Goal: Information Seeking & Learning: Learn about a topic

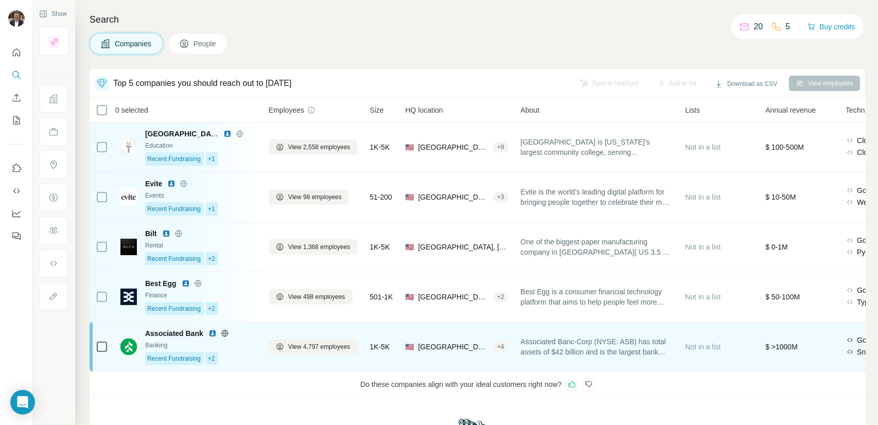
click at [250, 359] on div "Recent Fundraising +2" at bounding box center [200, 358] width 111 height 13
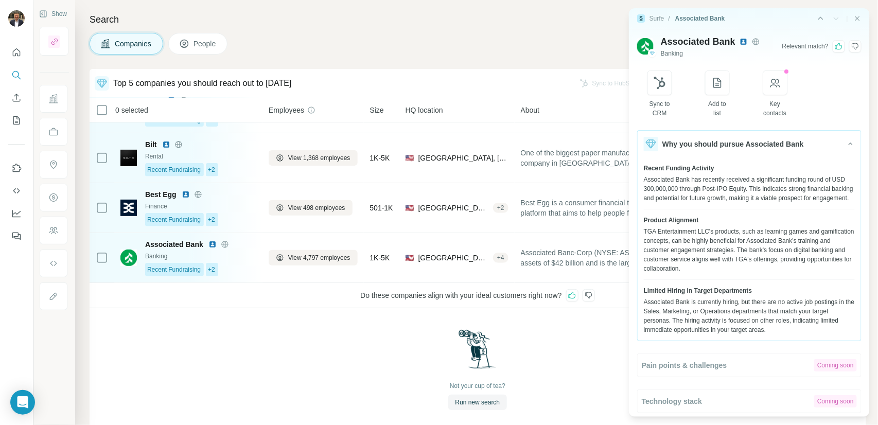
scroll to position [104, 0]
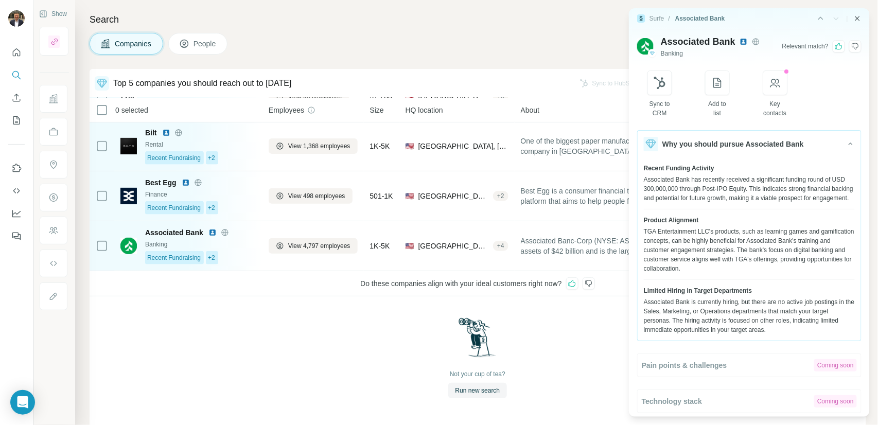
click at [855, 20] on icon "Close side panel" at bounding box center [857, 18] width 8 height 8
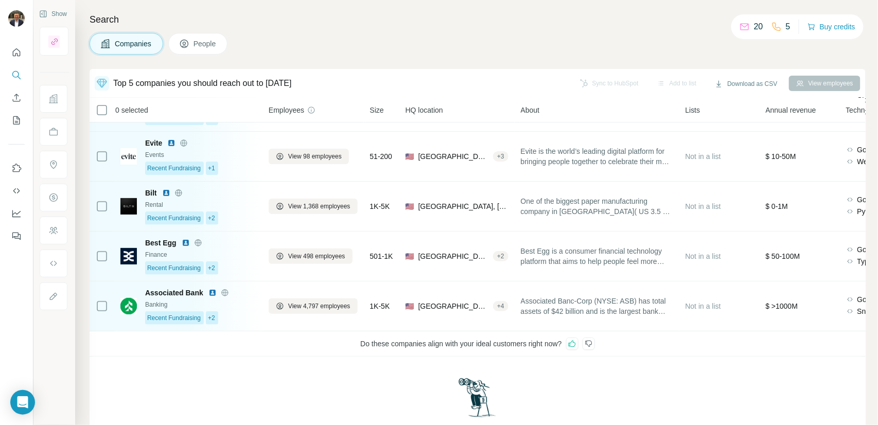
scroll to position [63, 0]
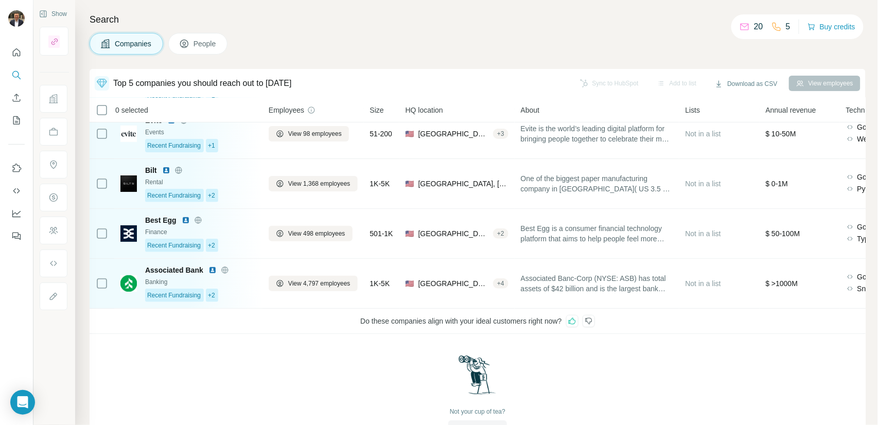
click at [593, 323] on icon at bounding box center [589, 321] width 8 height 8
click at [576, 322] on icon at bounding box center [572, 321] width 8 height 8
click at [840, 270] on icon "button" at bounding box center [837, 271] width 10 height 10
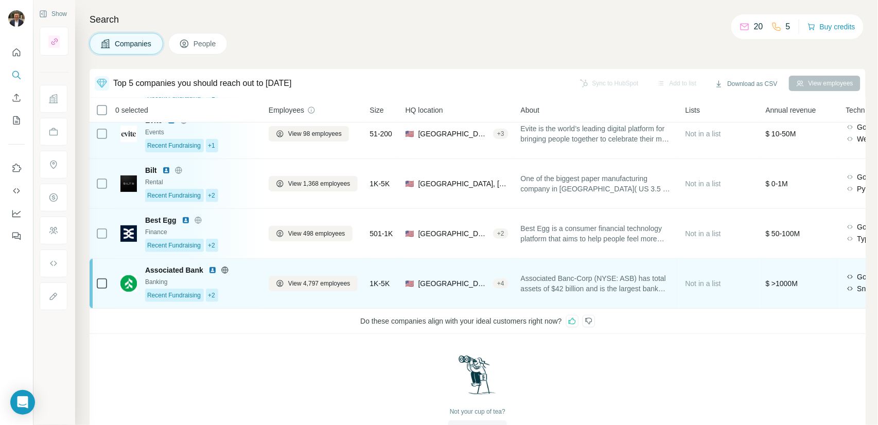
click at [241, 285] on div "Banking" at bounding box center [200, 281] width 111 height 9
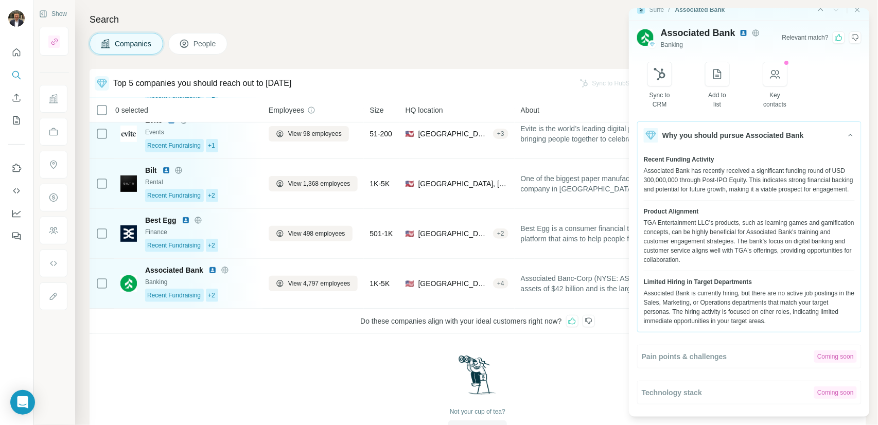
scroll to position [13, 0]
click at [852, 34] on icon at bounding box center [855, 37] width 7 height 7
click at [835, 33] on icon at bounding box center [839, 37] width 8 height 8
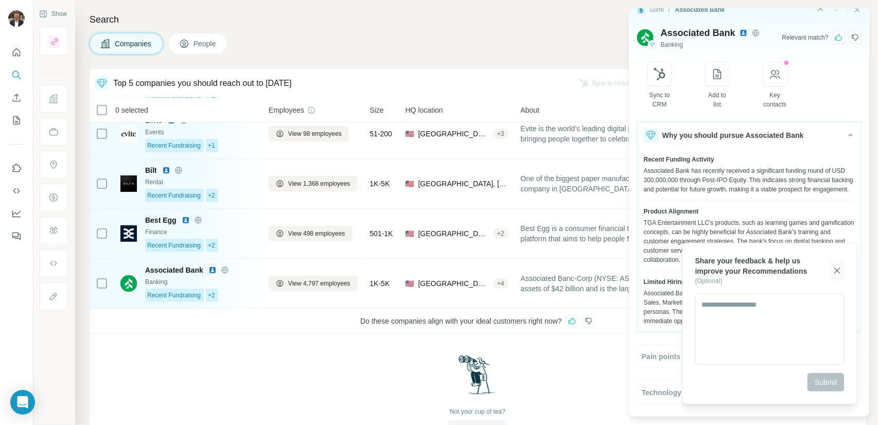
click at [837, 272] on icon "button" at bounding box center [837, 271] width 10 height 10
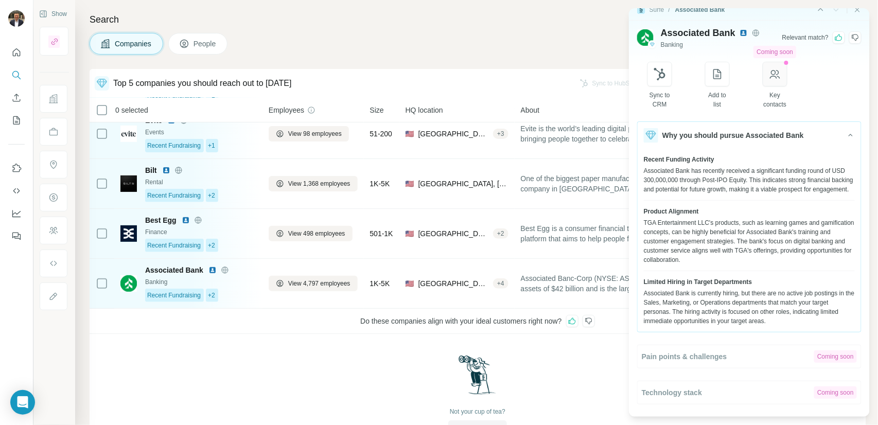
click at [779, 73] on icon "button" at bounding box center [775, 74] width 12 height 12
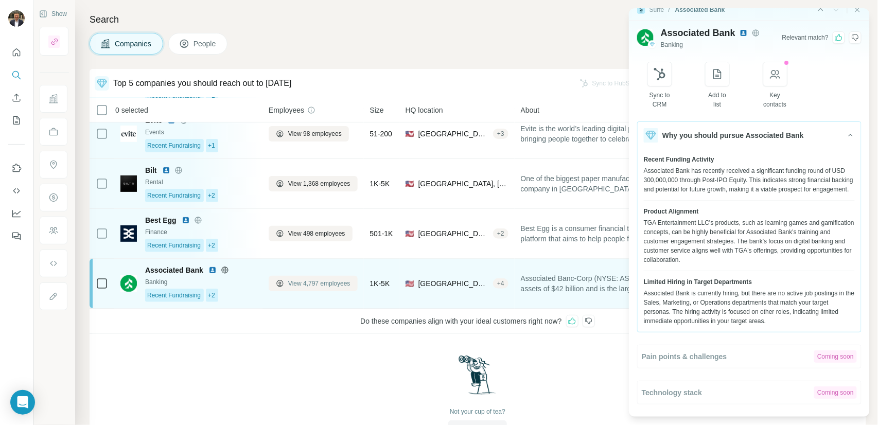
click at [321, 284] on span "View 4,797 employees" at bounding box center [319, 283] width 62 height 9
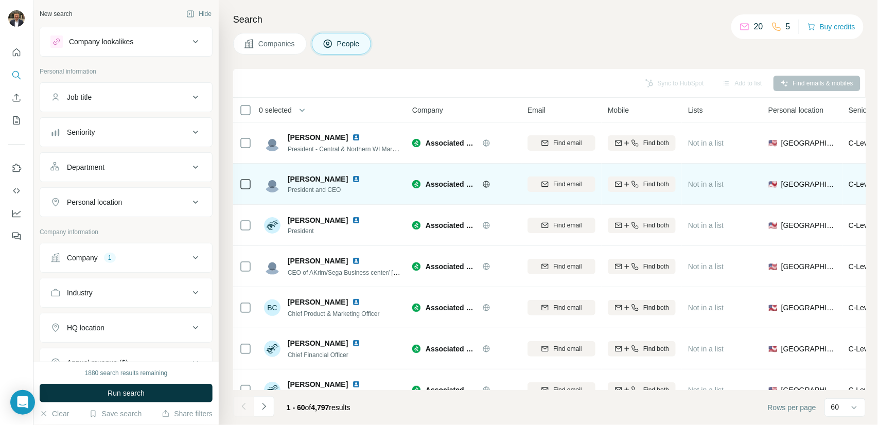
click at [355, 179] on img at bounding box center [356, 179] width 8 height 8
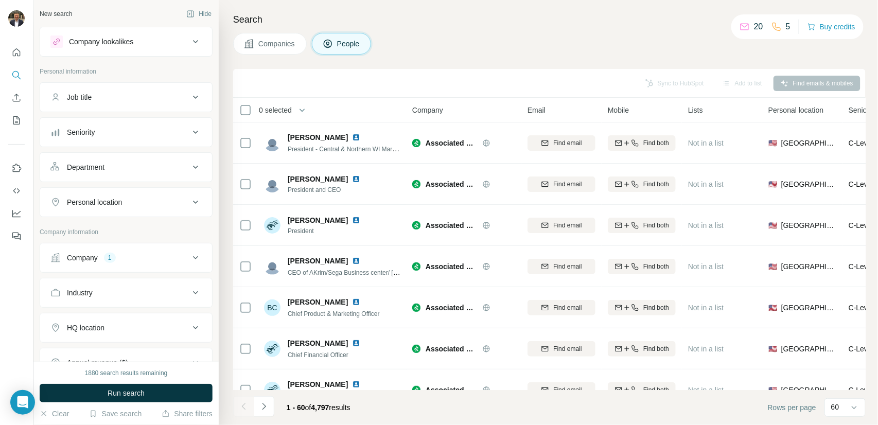
click at [280, 48] on button "Companies" at bounding box center [270, 44] width 74 height 22
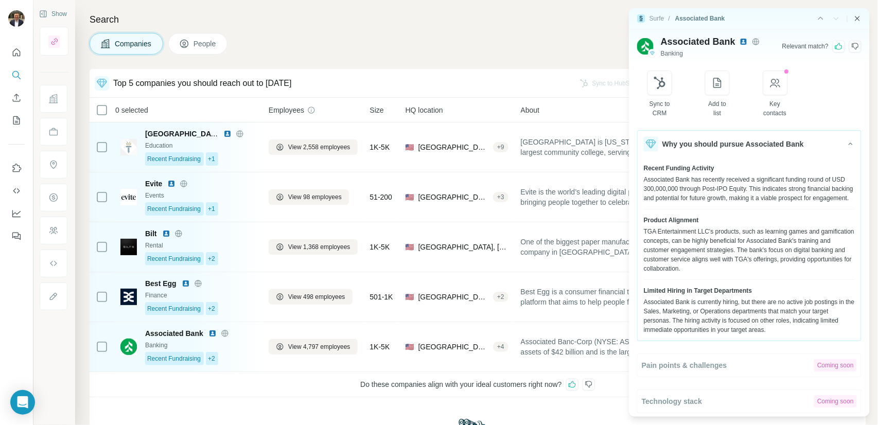
click at [854, 18] on icon "Close side panel" at bounding box center [857, 18] width 8 height 8
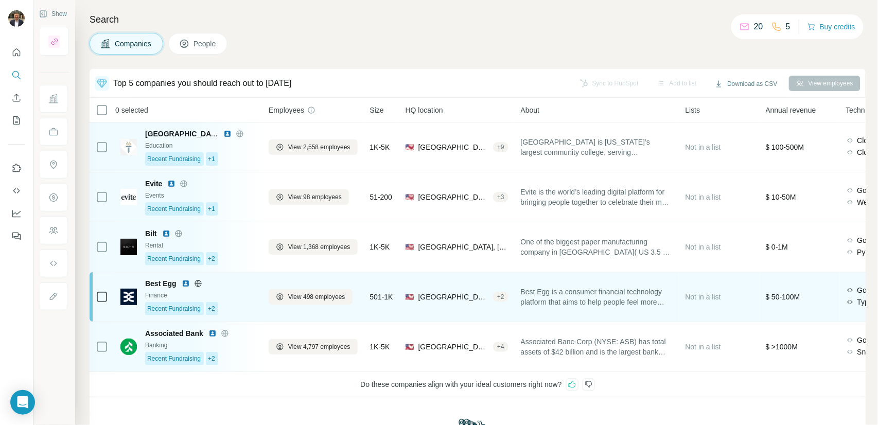
scroll to position [56, 0]
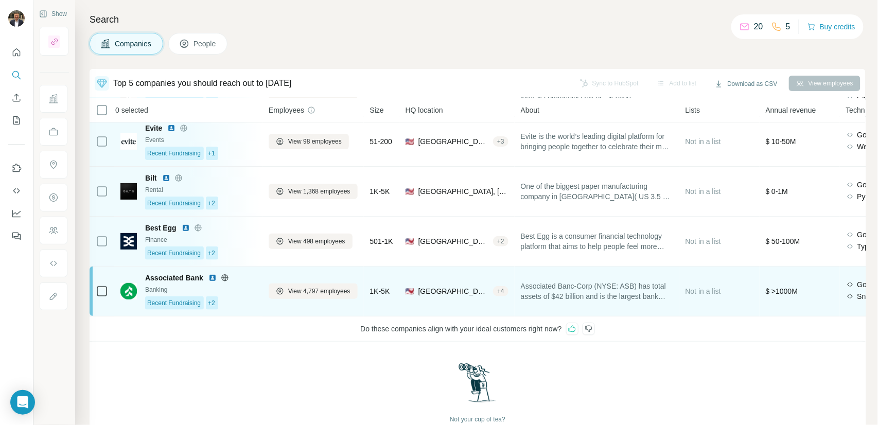
click at [235, 301] on div "Recent Fundraising +2" at bounding box center [200, 302] width 111 height 13
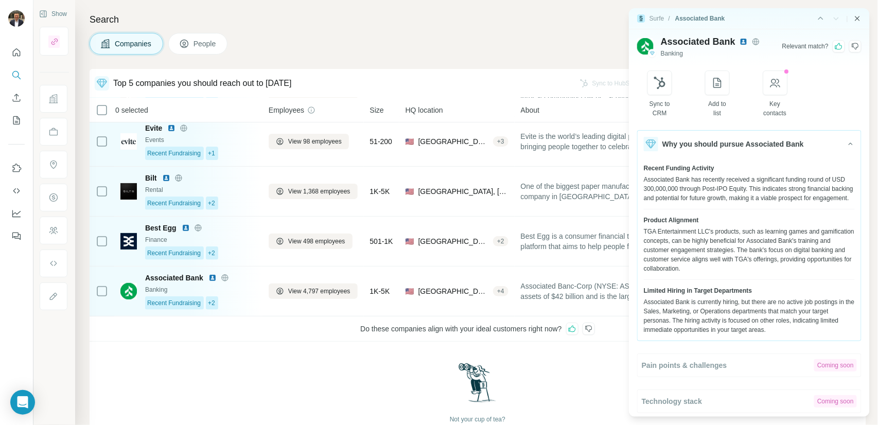
click at [856, 21] on icon "Close side panel" at bounding box center [857, 18] width 8 height 8
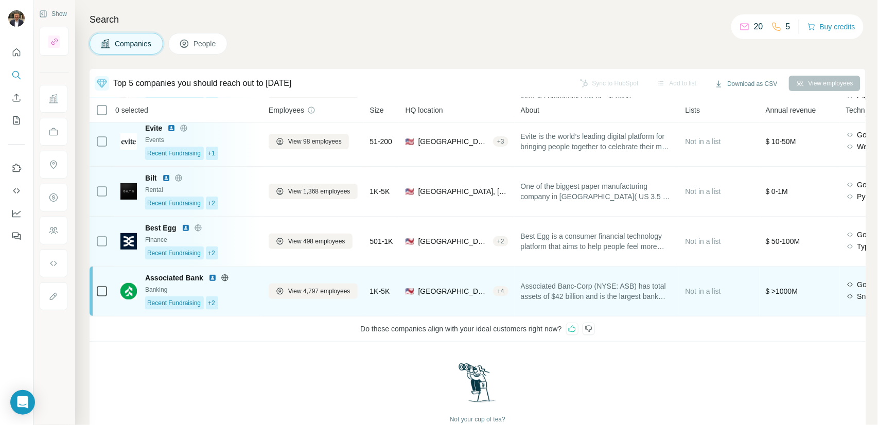
click at [239, 295] on div "Associated Bank Banking Recent Fundraising +2" at bounding box center [200, 291] width 111 height 37
